Goal: Information Seeking & Learning: Learn about a topic

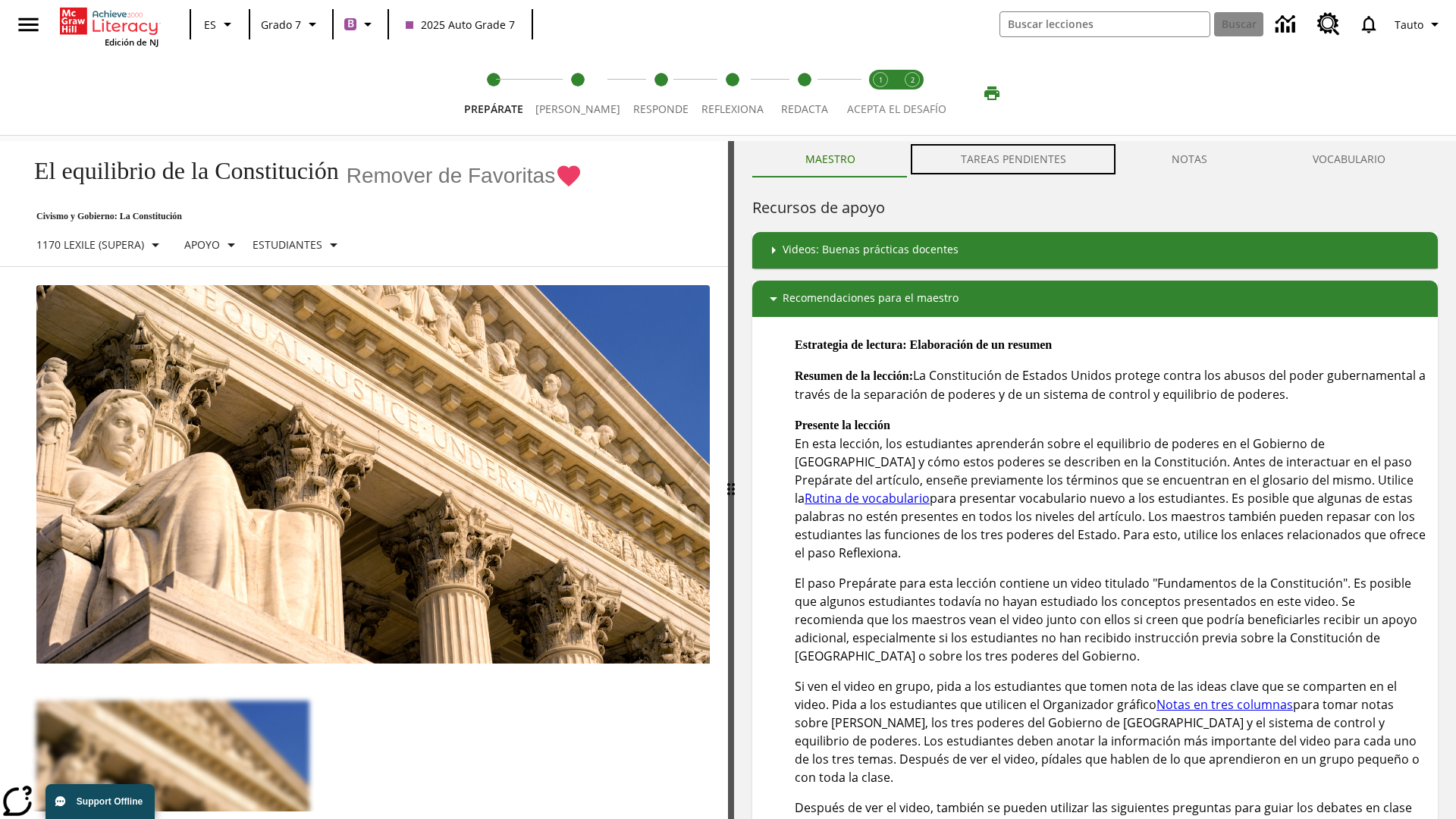
click at [1014, 159] on button "TAREAS PENDIENTES" at bounding box center [1013, 159] width 210 height 36
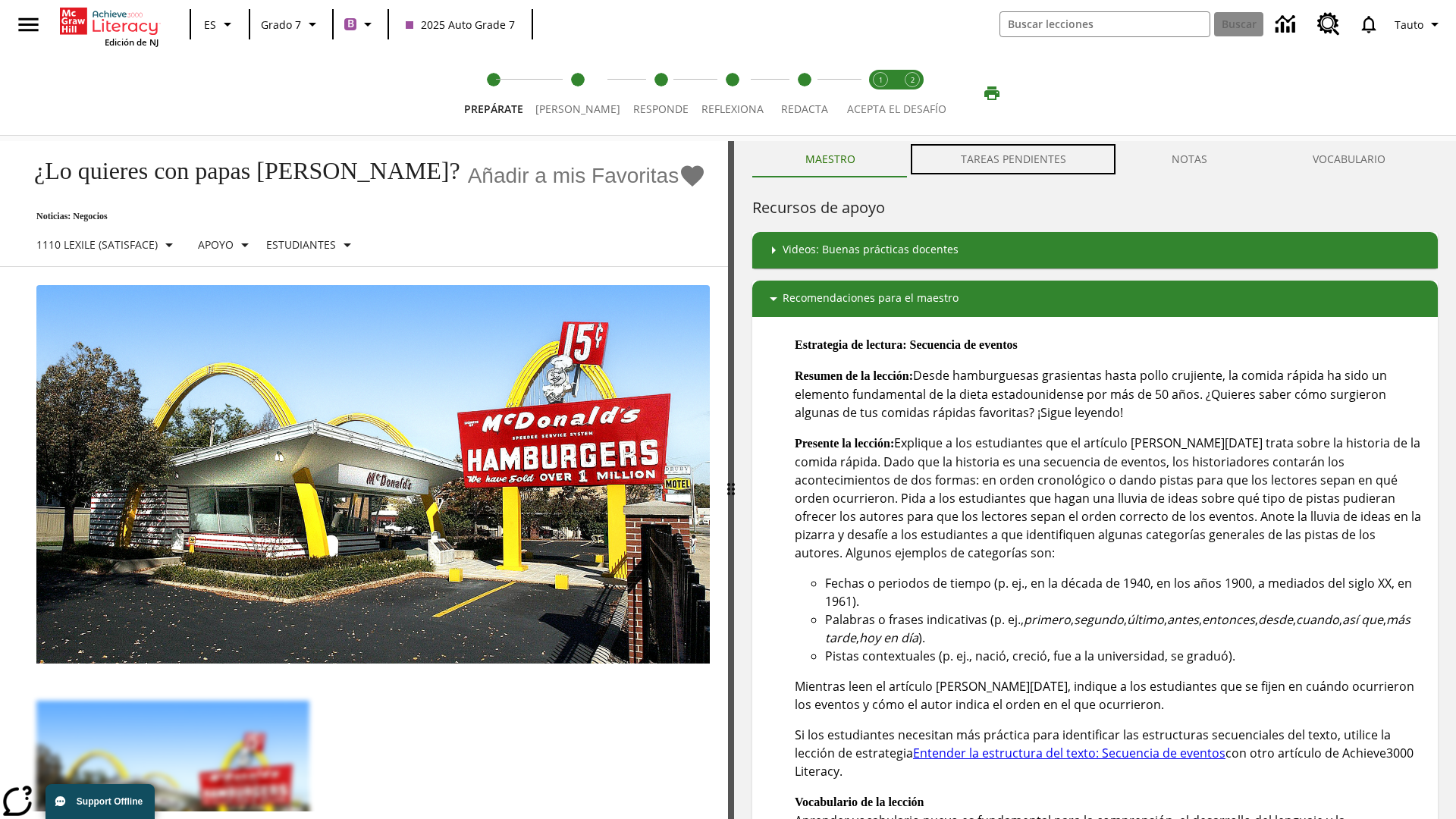
click at [1014, 159] on button "TAREAS PENDIENTES" at bounding box center [1013, 159] width 210 height 36
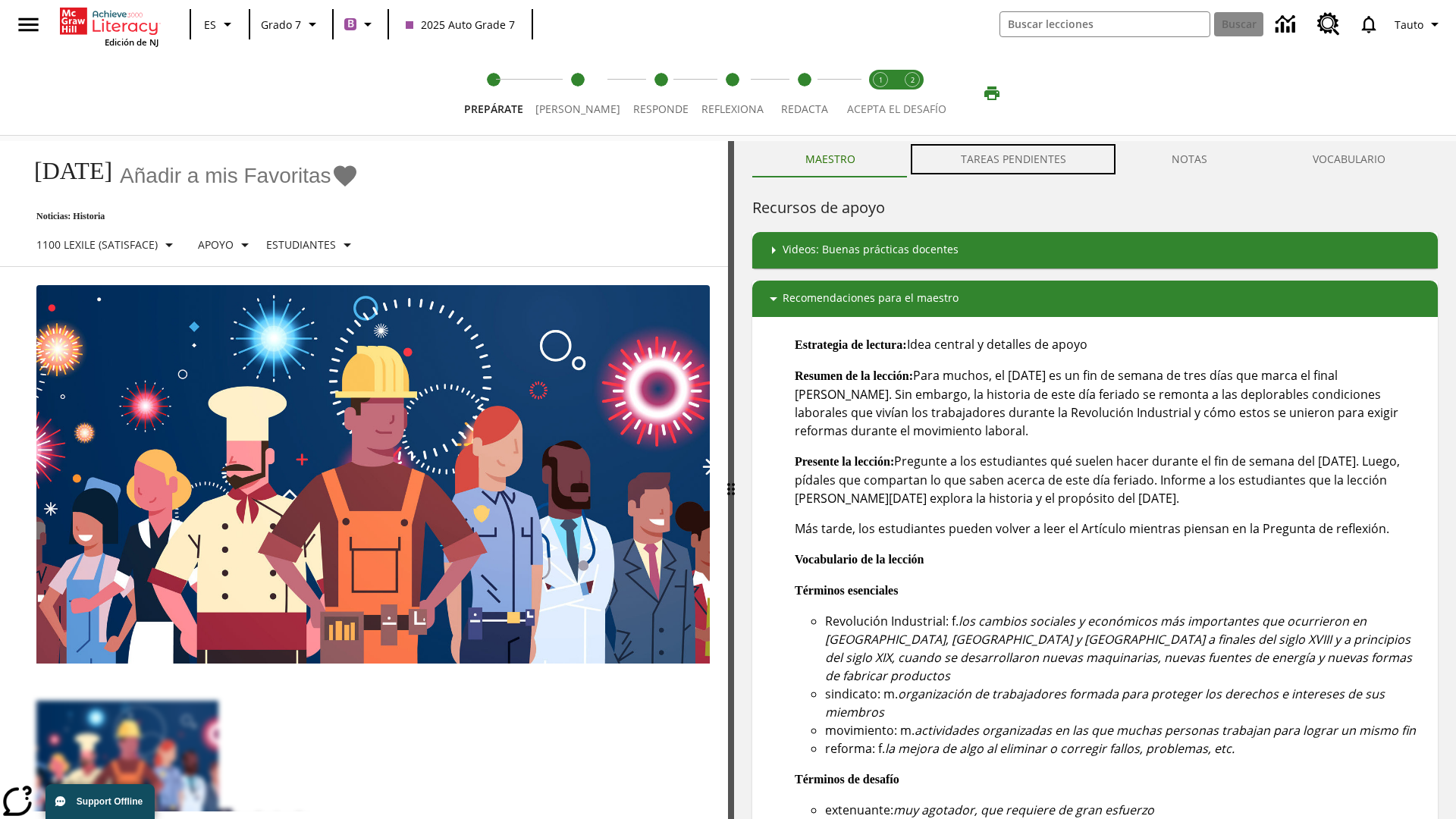
click at [1014, 159] on button "TAREAS PENDIENTES" at bounding box center [1013, 159] width 210 height 36
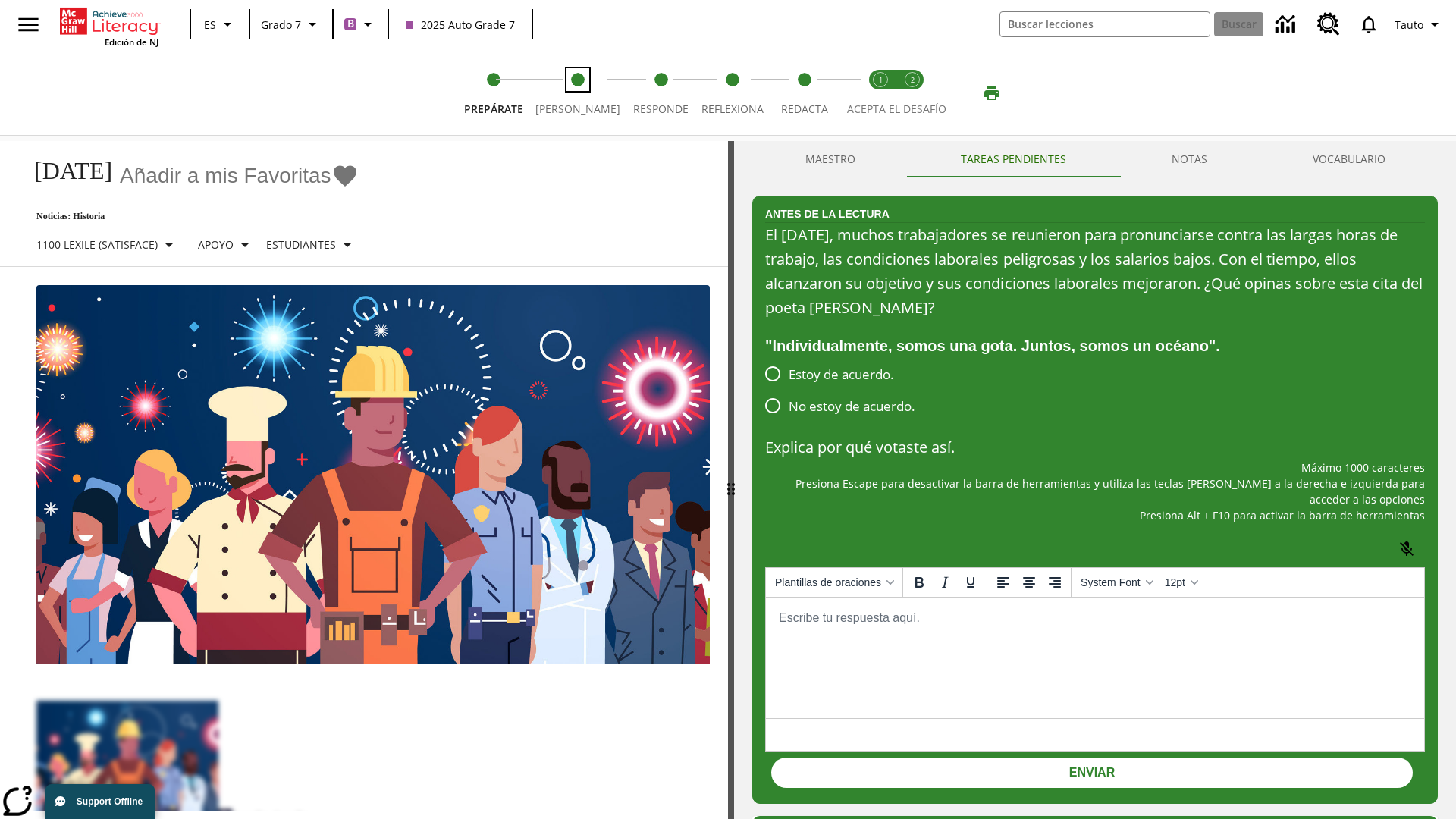
click at [572, 93] on span "[PERSON_NAME]" at bounding box center [578, 103] width 85 height 27
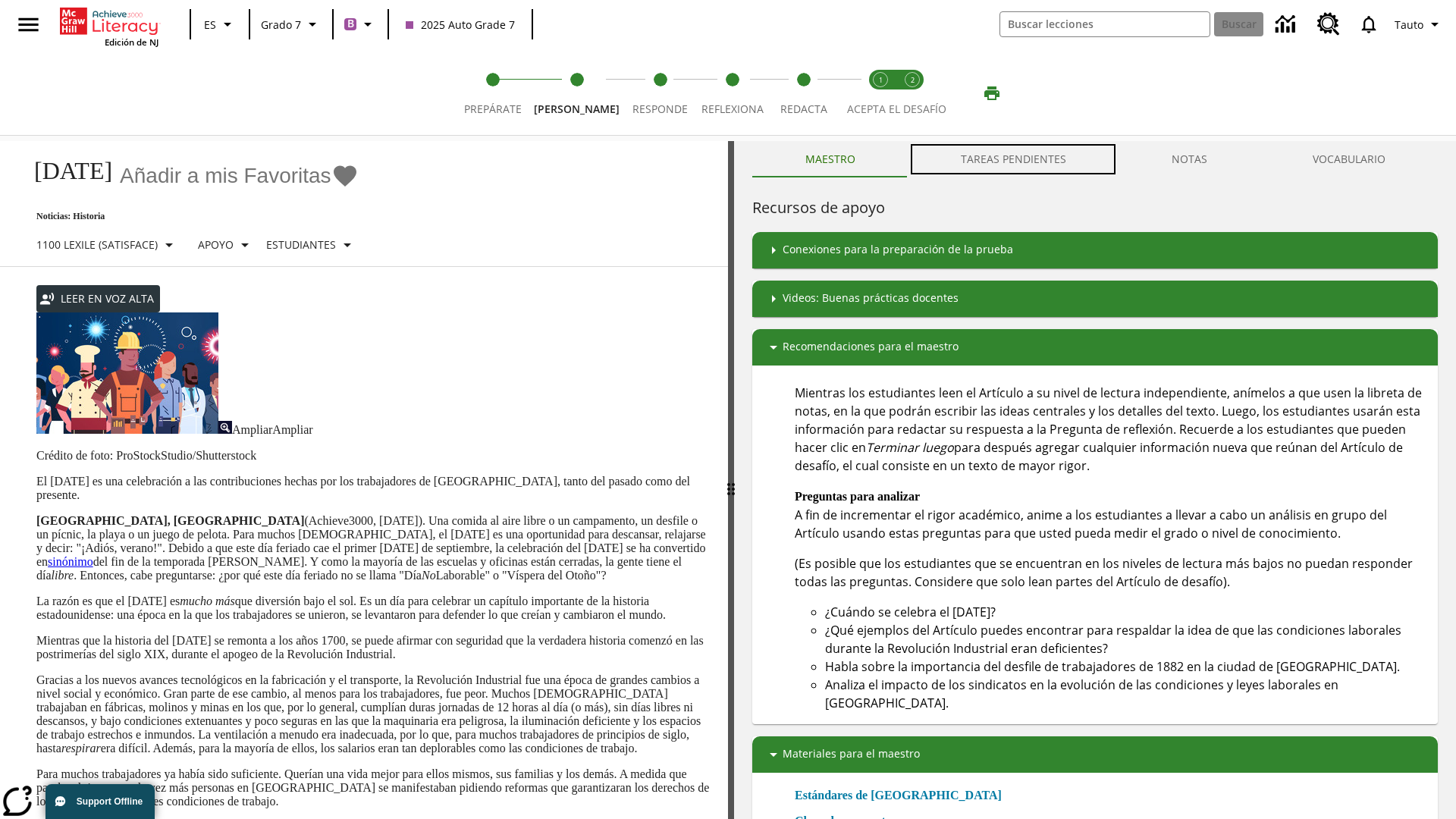
scroll to position [1, 0]
click at [1014, 159] on button "TAREAS PENDIENTES" at bounding box center [1013, 159] width 210 height 36
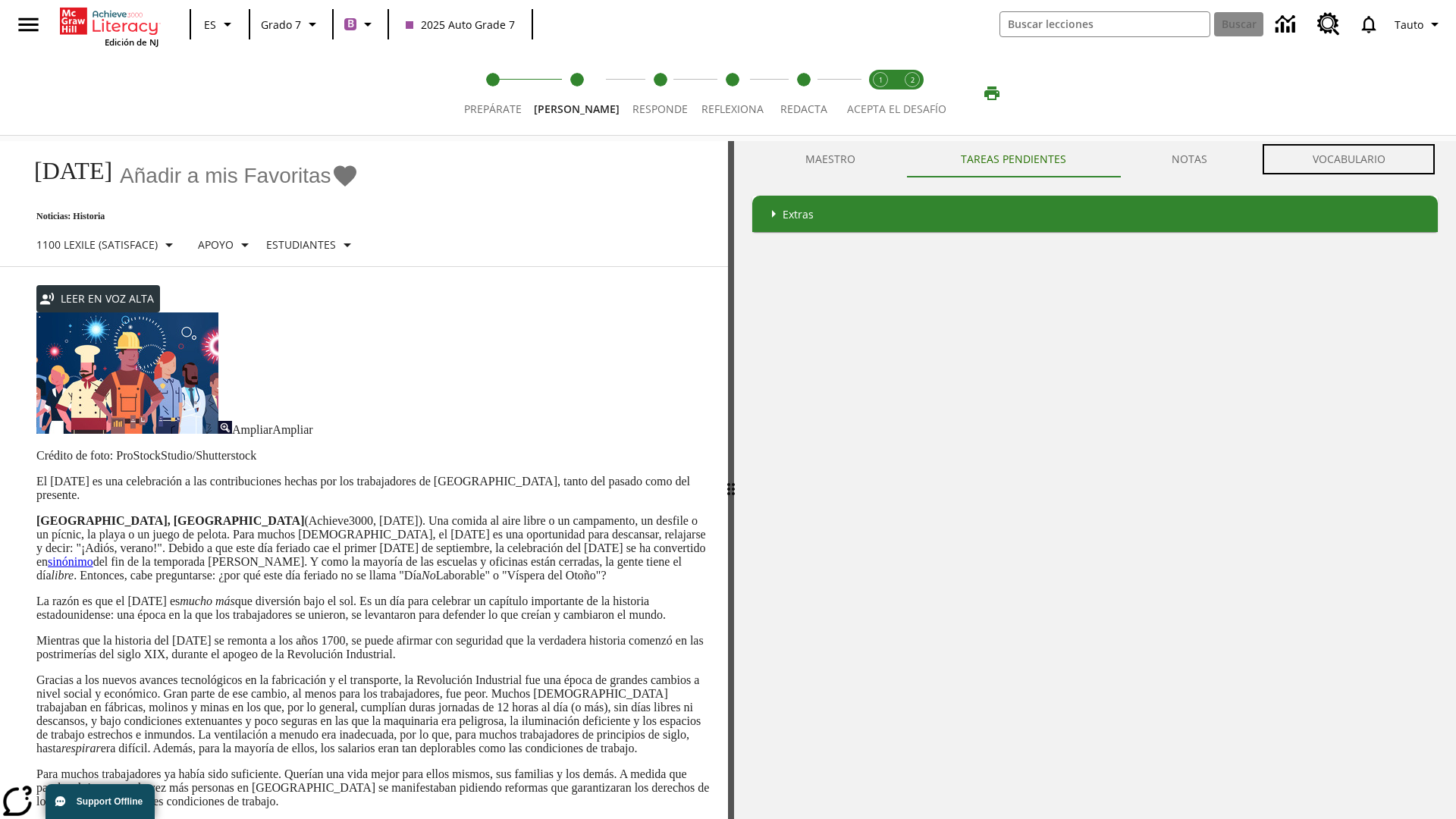
click at [1348, 159] on button "VOCABULARIO" at bounding box center [1348, 159] width 178 height 36
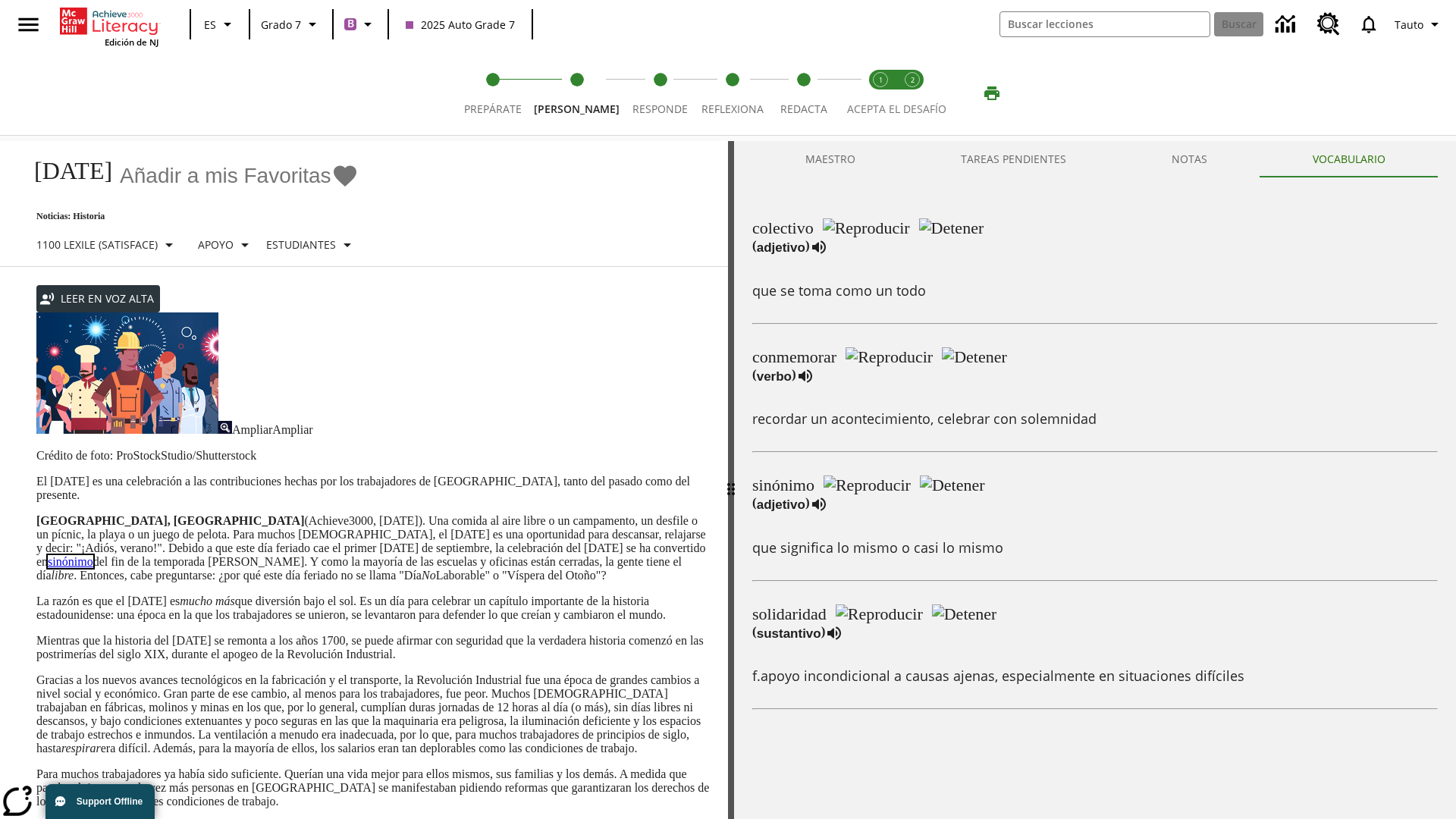
click at [93, 555] on link "sinónimo" at bounding box center [71, 561] width 46 height 13
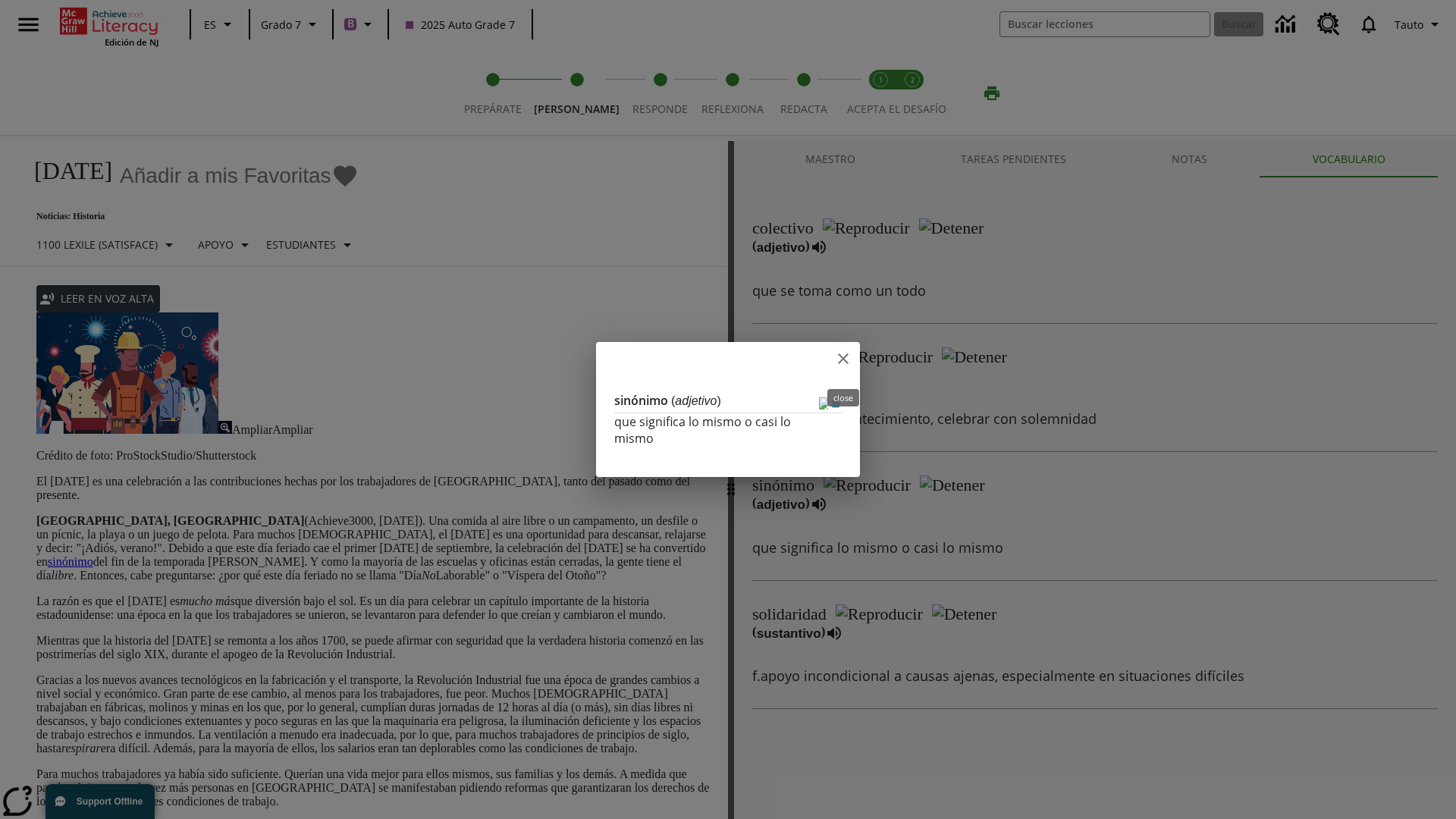
click at [844, 361] on icon "close" at bounding box center [843, 359] width 11 height 11
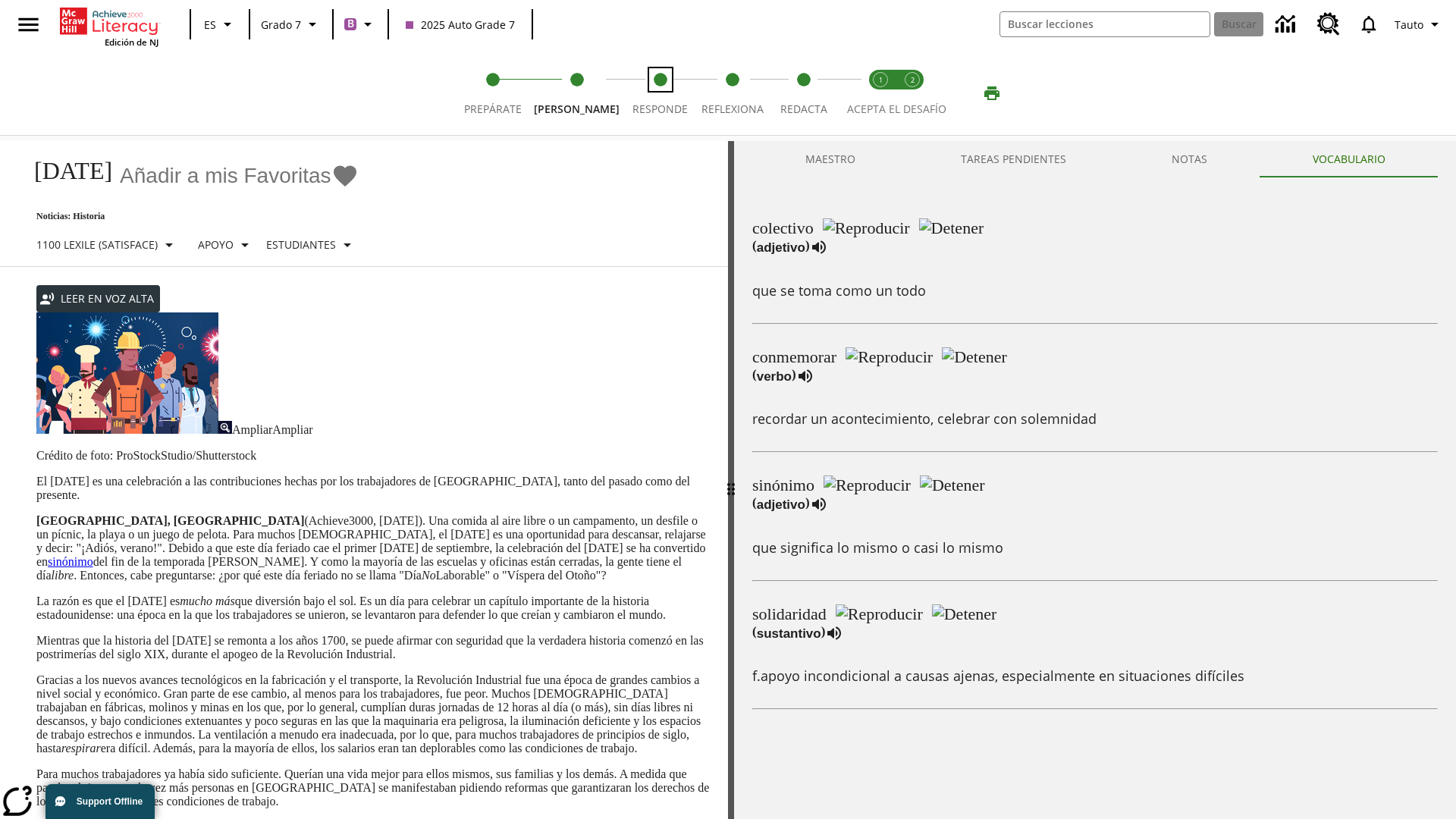
click at [648, 93] on span "Responde" at bounding box center [660, 103] width 55 height 27
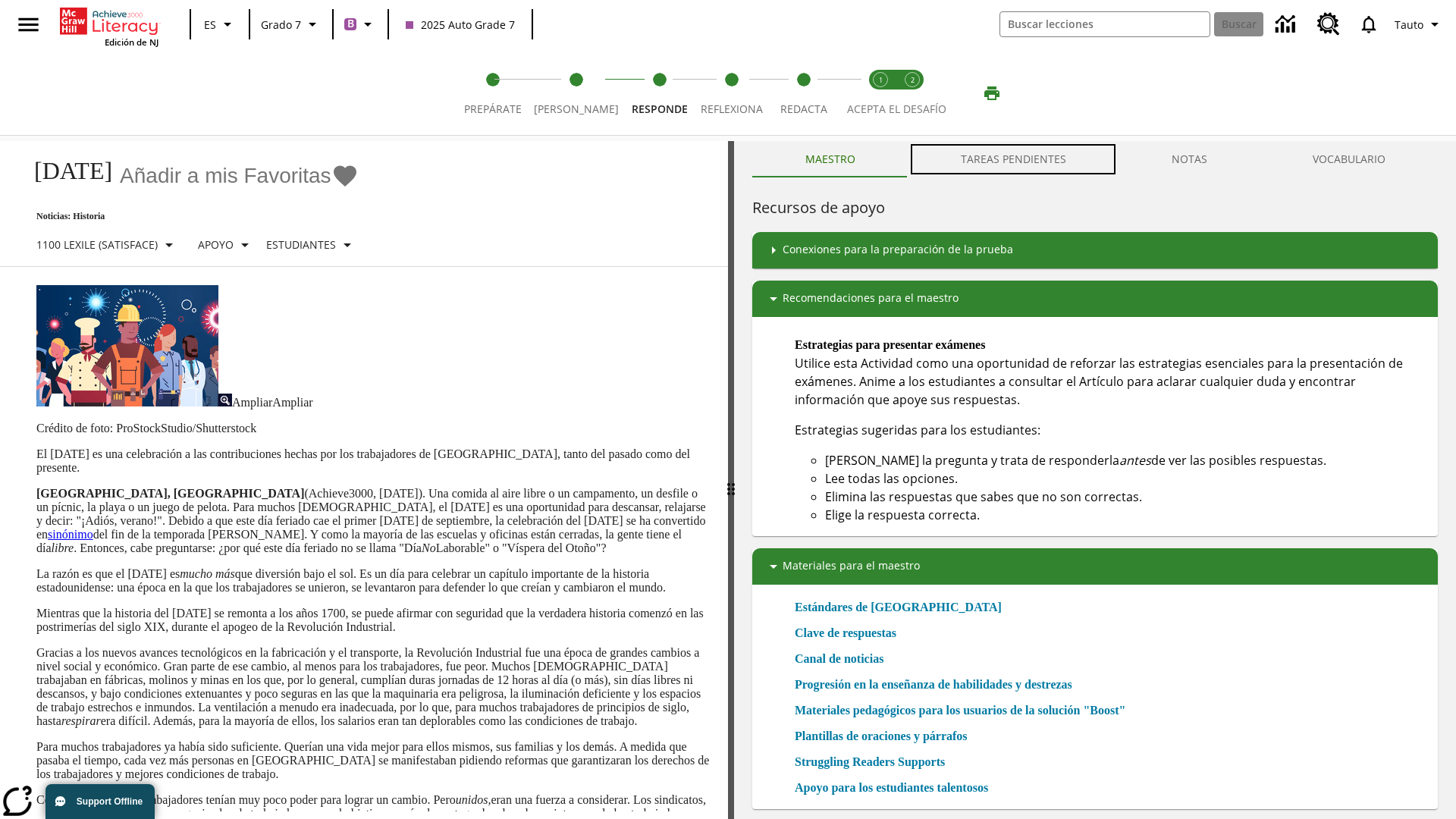
scroll to position [1, 0]
click at [1014, 159] on button "TAREAS PENDIENTES" at bounding box center [1013, 159] width 210 height 36
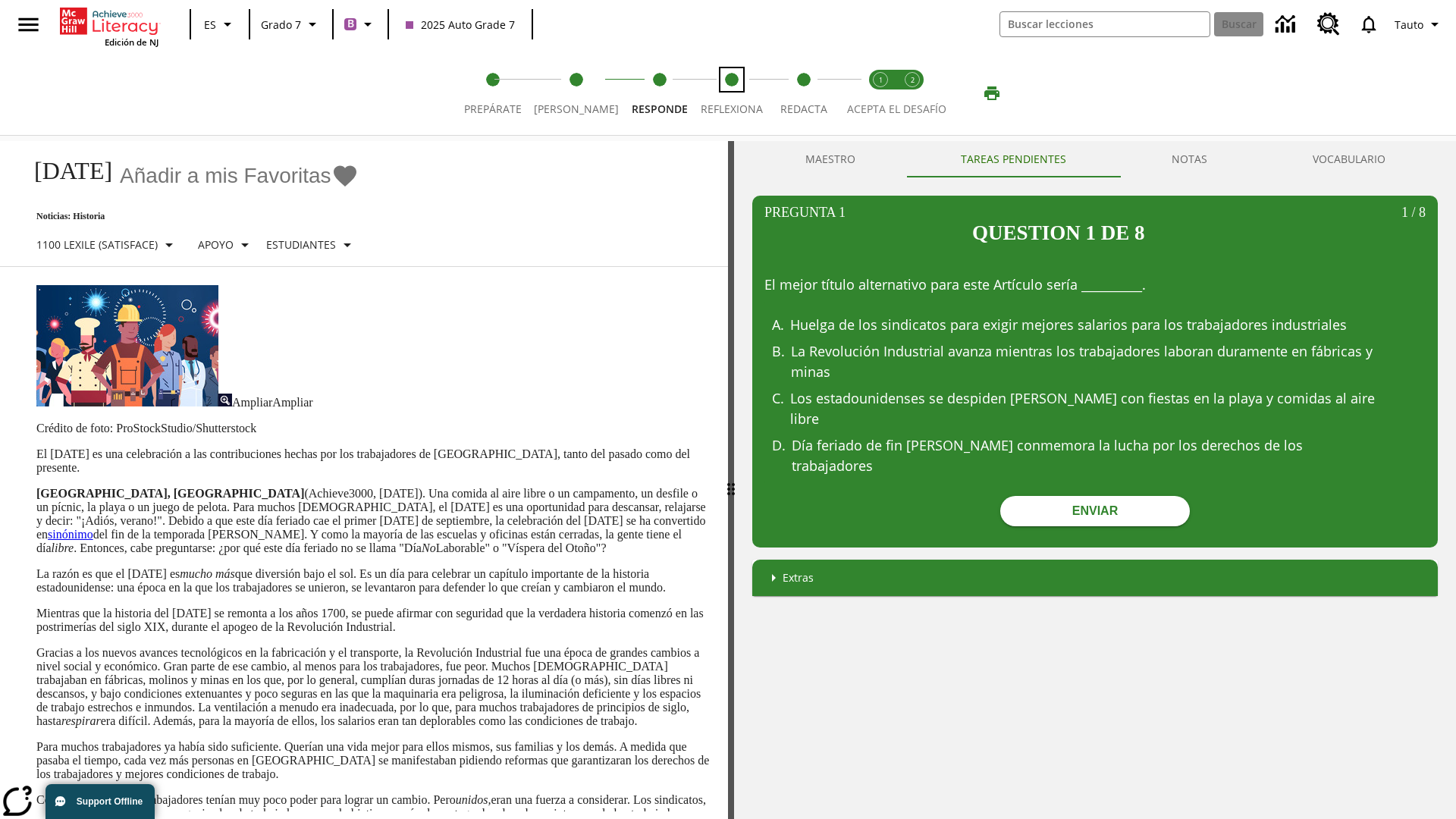
click at [724, 93] on span "Reflexiona" at bounding box center [731, 103] width 62 height 27
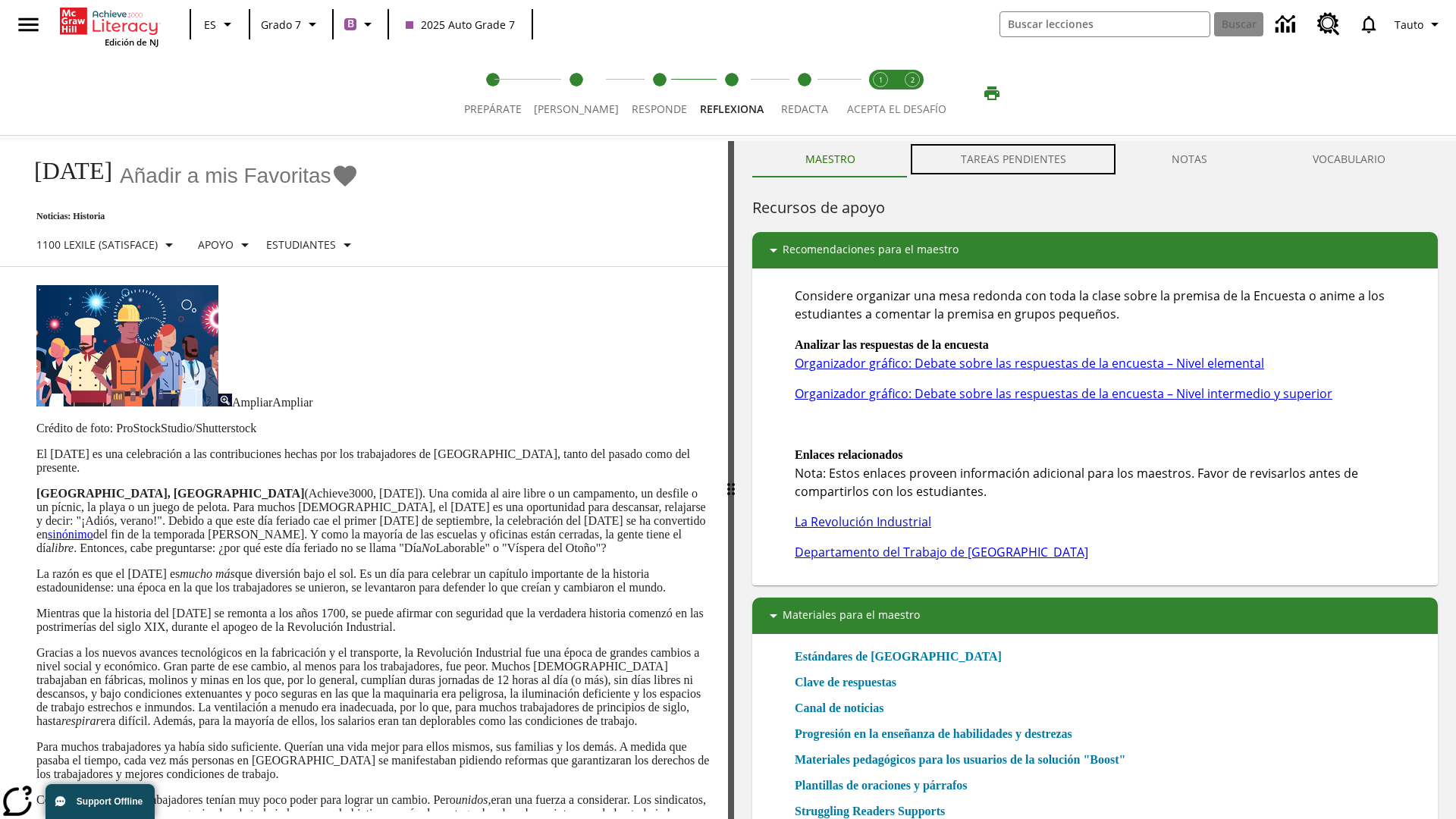
scroll to position [1, 0]
click at [1014, 159] on button "TAREAS PENDIENTES" at bounding box center [1013, 159] width 210 height 36
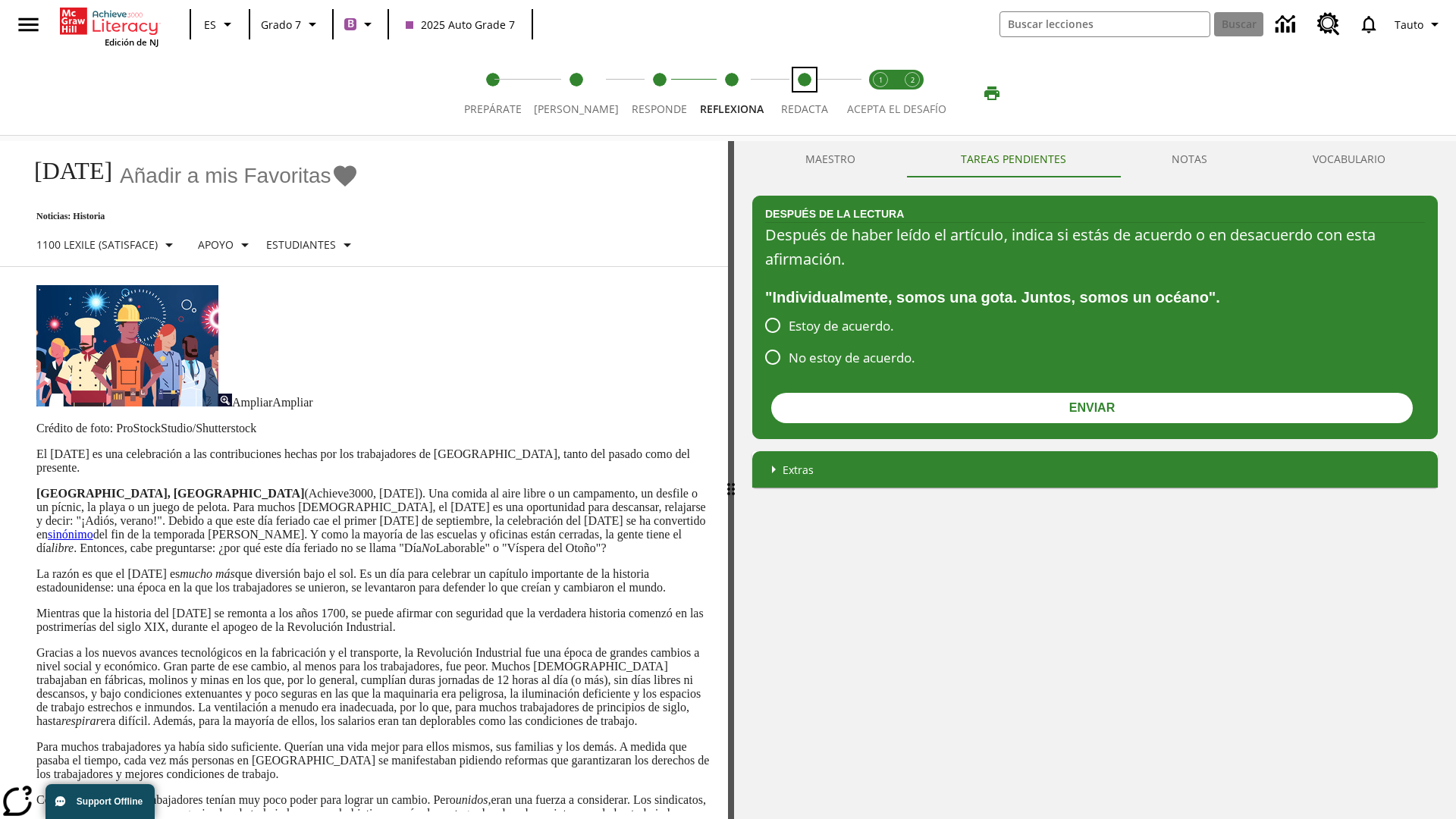
click at [800, 93] on span "Redacta" at bounding box center [805, 103] width 47 height 27
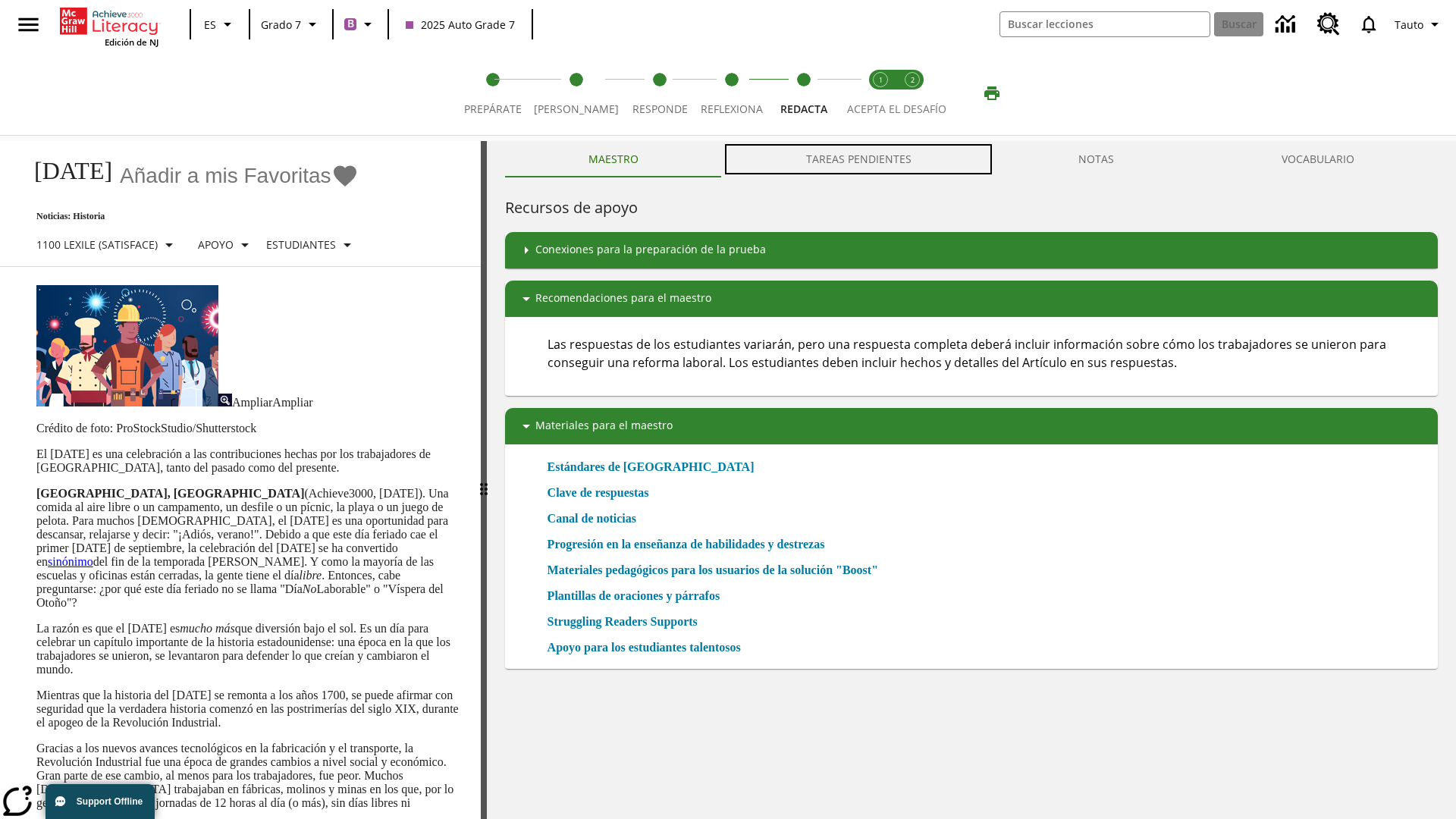
scroll to position [1, 0]
click at [859, 159] on button "TAREAS PENDIENTES" at bounding box center [858, 159] width 273 height 36
